Goal: Task Accomplishment & Management: Manage account settings

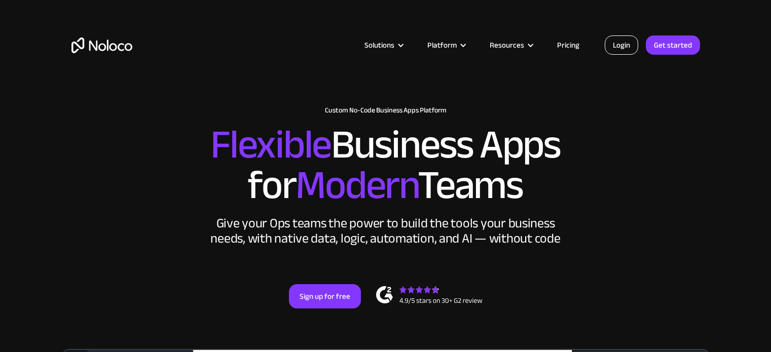
click at [622, 43] on link "Login" at bounding box center [621, 44] width 33 height 19
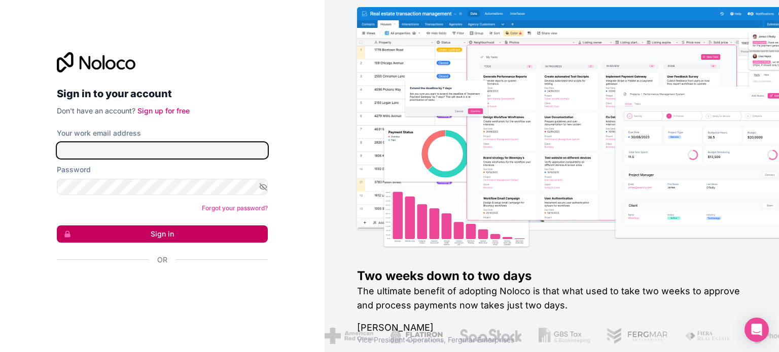
type input "[PERSON_NAME][EMAIL_ADDRESS][DOMAIN_NAME]"
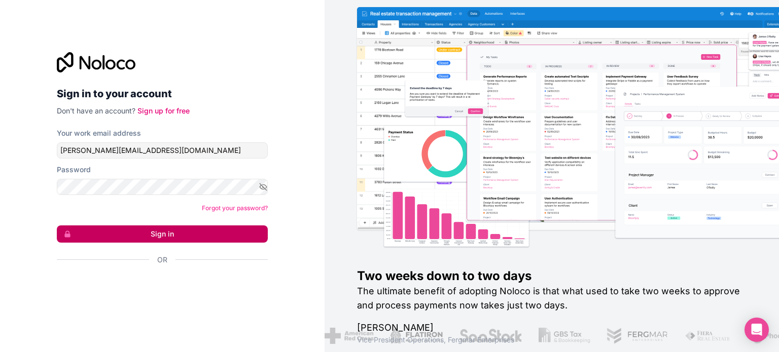
click at [164, 229] on button "Sign in" at bounding box center [162, 234] width 211 height 17
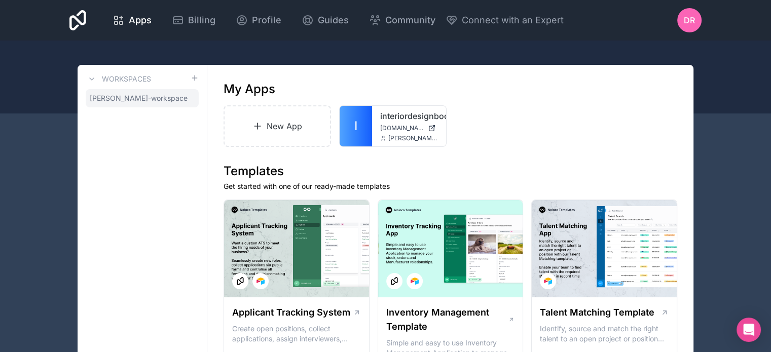
click at [135, 101] on span "deena-raphael-workspace" at bounding box center [139, 98] width 98 height 10
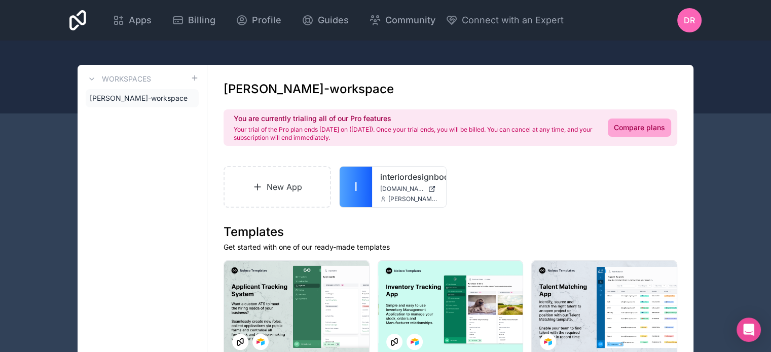
click at [83, 22] on icon at bounding box center [77, 20] width 17 height 24
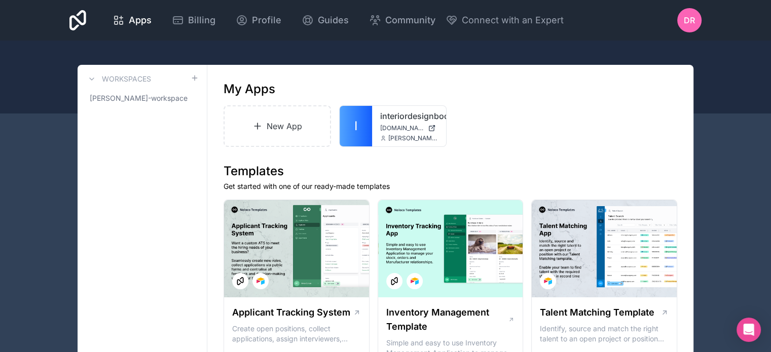
click at [82, 20] on icon at bounding box center [77, 20] width 17 height 24
click at [137, 99] on span "deena-raphael-workspace" at bounding box center [139, 98] width 98 height 10
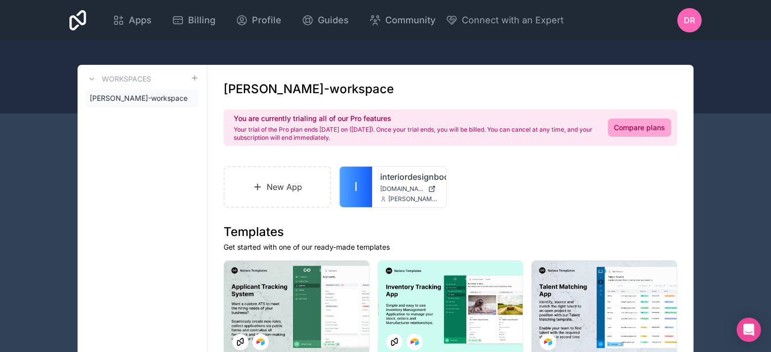
click at [0, 0] on icon at bounding box center [0, 0] width 0 height 0
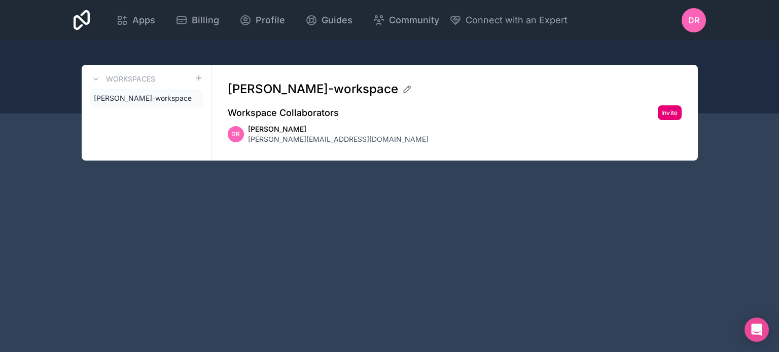
click at [669, 112] on button "Invite" at bounding box center [669, 112] width 24 height 15
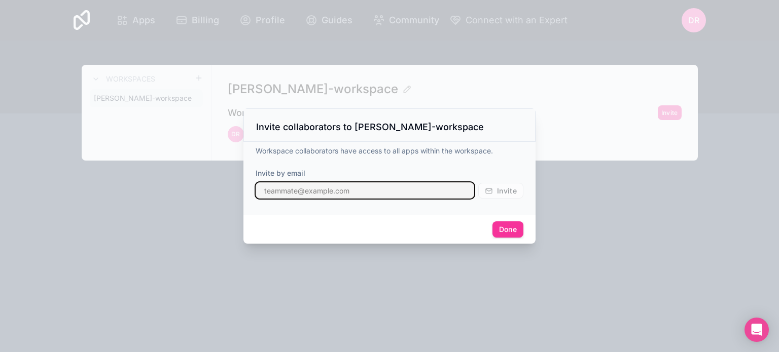
click at [294, 195] on input "text" at bounding box center [364, 190] width 218 height 16
click at [269, 193] on input "darren" at bounding box center [364, 190] width 218 height 16
paste input "@workflowoptimize.com"
type input "darren@workflowoptimize.com"
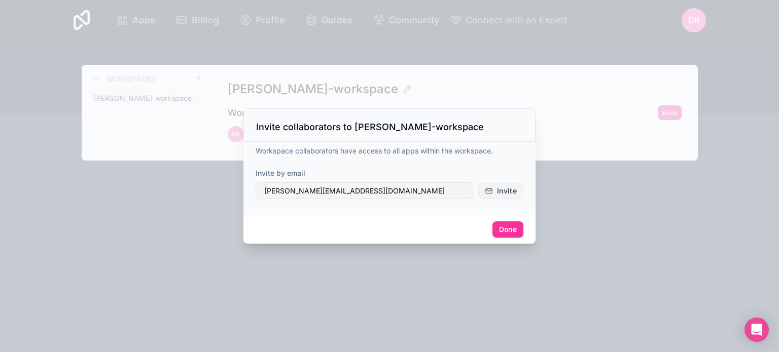
click at [506, 192] on span "Invite" at bounding box center [507, 191] width 20 height 9
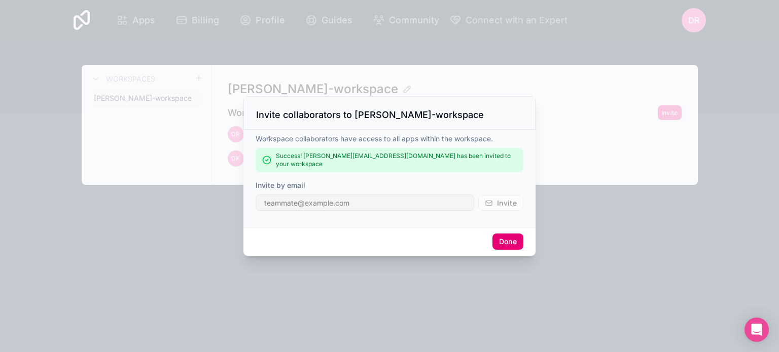
click at [506, 239] on button "Done" at bounding box center [507, 242] width 31 height 16
